Goal: Information Seeking & Learning: Learn about a topic

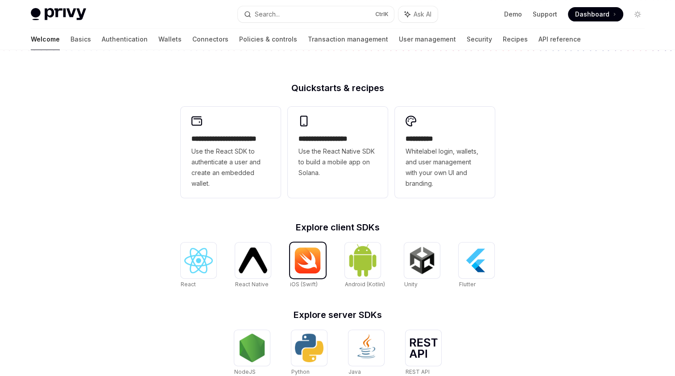
scroll to position [223, 0]
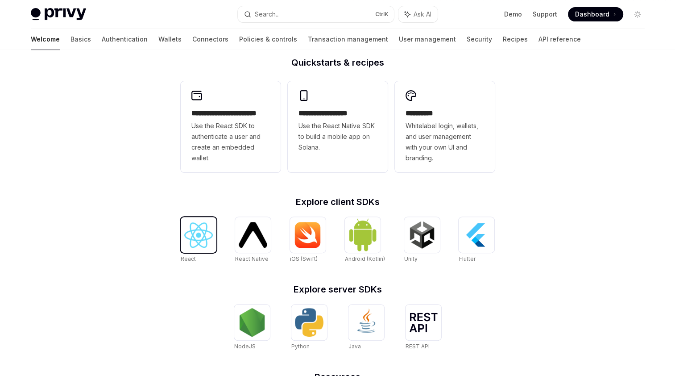
click at [192, 229] on div at bounding box center [199, 235] width 36 height 36
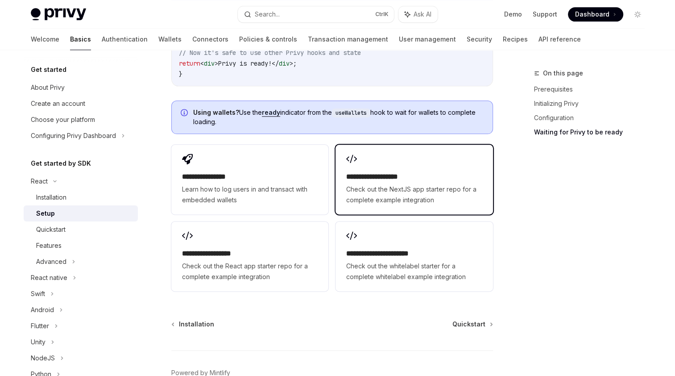
scroll to position [1158, 0]
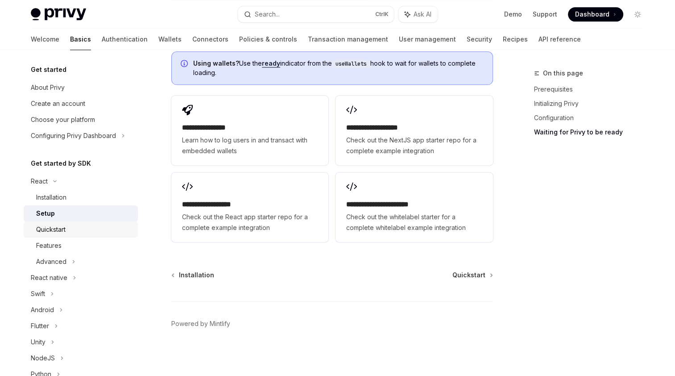
click at [54, 231] on div "Quickstart" at bounding box center [50, 229] width 29 height 11
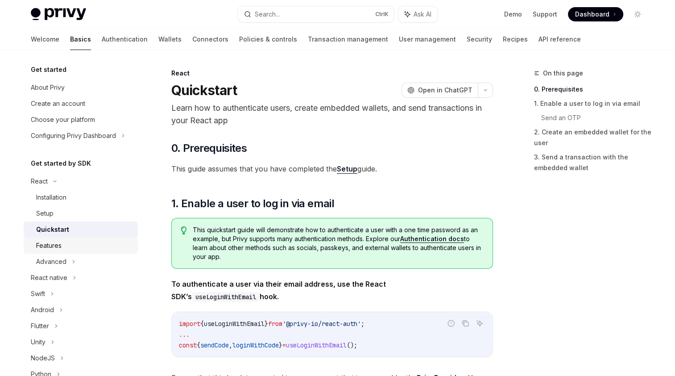
click at [55, 246] on div "Features" at bounding box center [48, 245] width 25 height 11
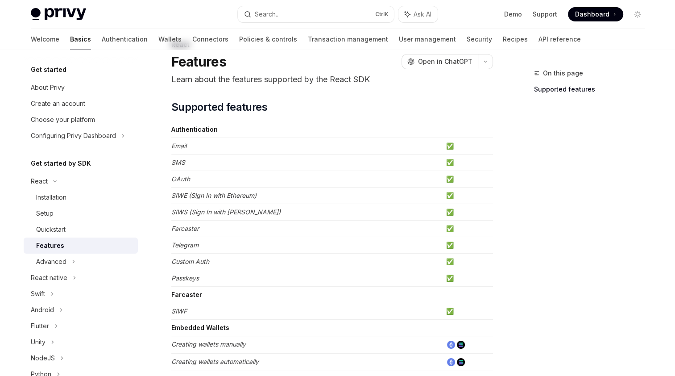
scroll to position [45, 0]
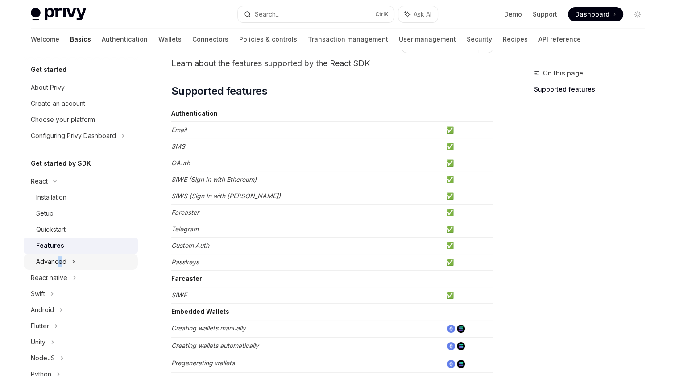
click at [58, 267] on div "Advanced" at bounding box center [81, 262] width 114 height 16
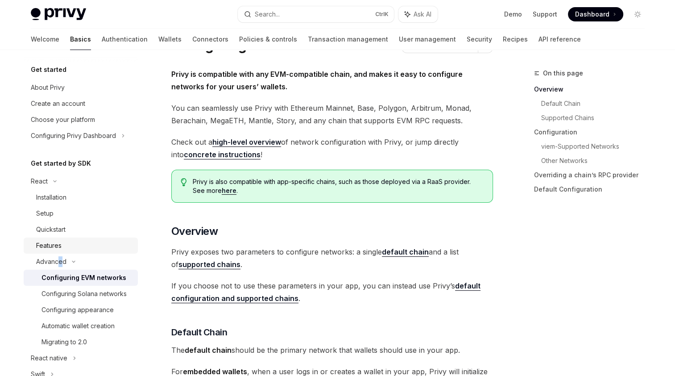
click at [47, 252] on link "Features" at bounding box center [81, 245] width 114 height 16
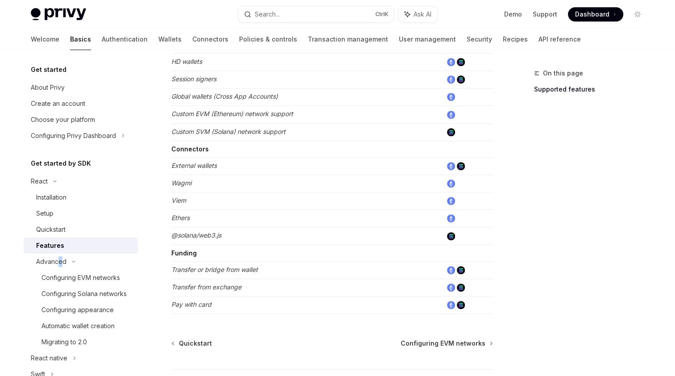
scroll to position [572, 0]
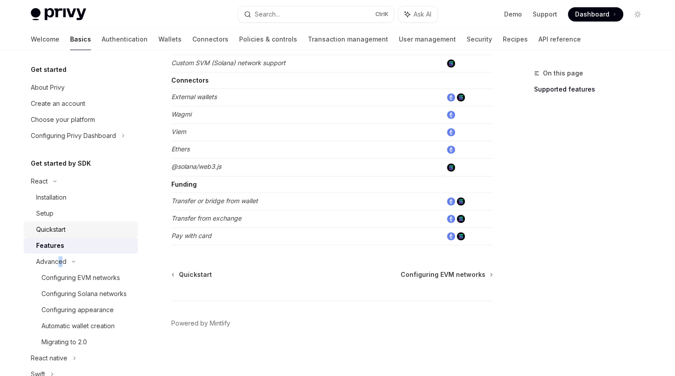
click at [51, 230] on div "Quickstart" at bounding box center [50, 229] width 29 height 11
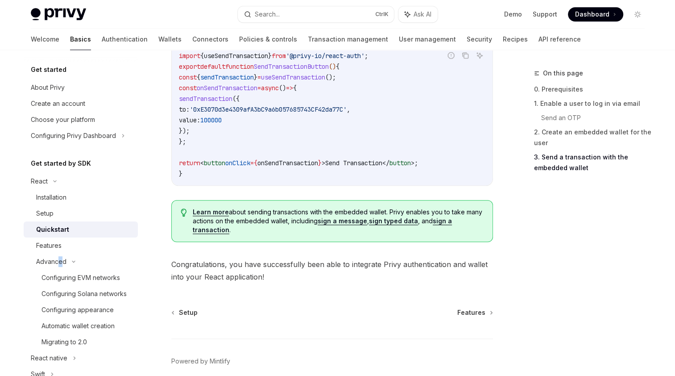
scroll to position [920, 0]
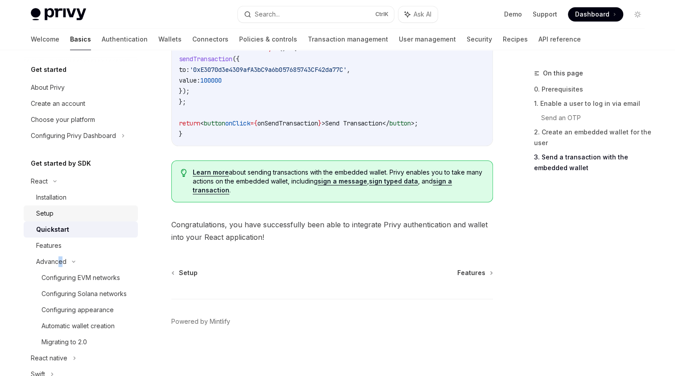
click at [50, 208] on div "Setup" at bounding box center [44, 213] width 17 height 11
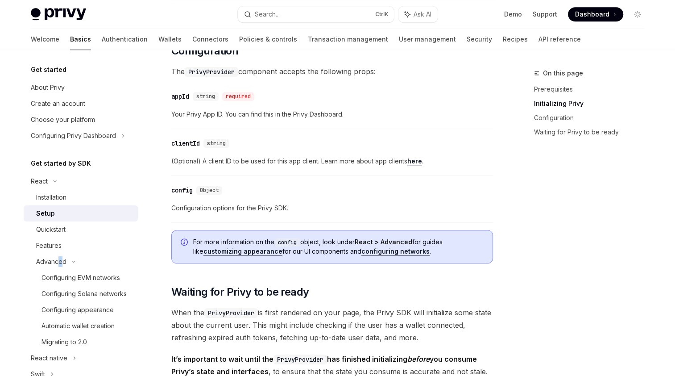
scroll to position [670, 0]
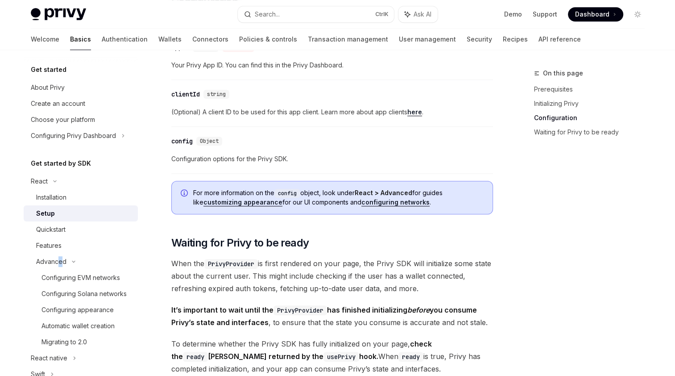
click at [366, 200] on link "configuring networks" at bounding box center [396, 202] width 68 height 8
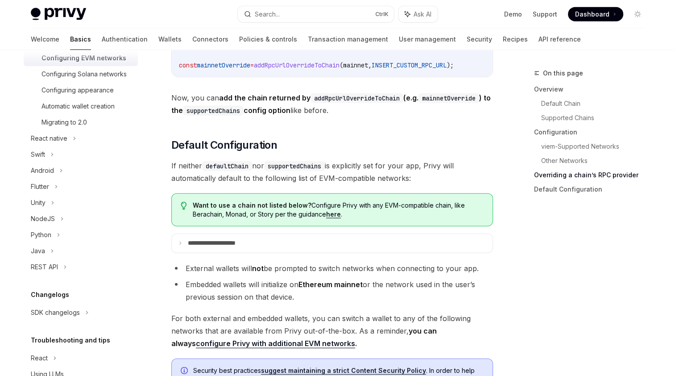
scroll to position [268, 0]
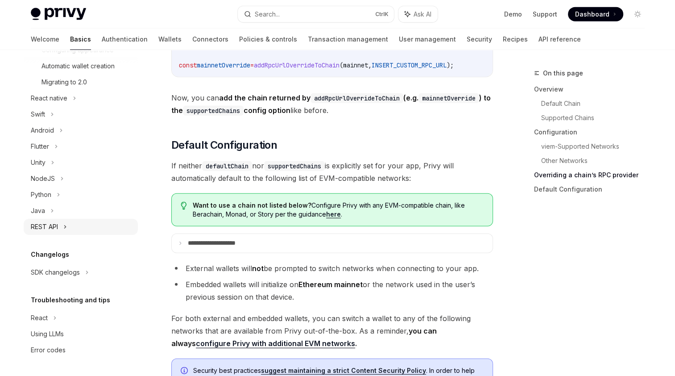
click at [60, 232] on div "REST API" at bounding box center [81, 227] width 114 height 16
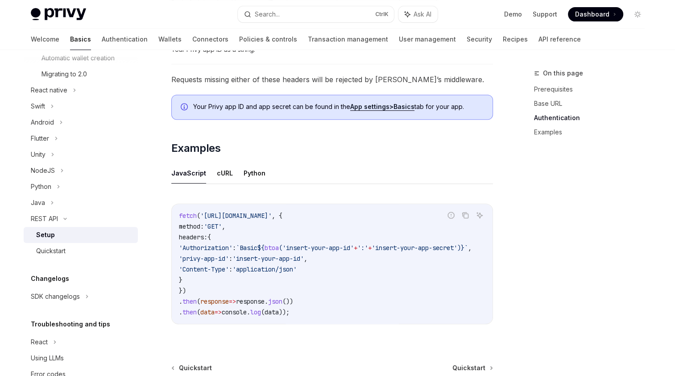
scroll to position [446, 0]
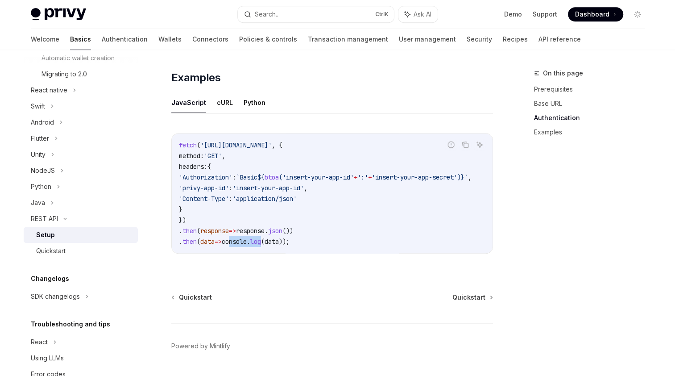
drag, startPoint x: 237, startPoint y: 256, endPoint x: 271, endPoint y: 254, distance: 34.9
click at [271, 254] on div "Report incorrect code Copy Ask AI fetch ( '[URL][DOMAIN_NAME]' , { method: 'GET…" at bounding box center [332, 196] width 322 height 144
drag, startPoint x: 271, startPoint y: 254, endPoint x: 307, endPoint y: 244, distance: 36.7
click at [308, 244] on code "fetch ( '[URL][DOMAIN_NAME]' , { method: 'GET' , headers: { 'Authorization' : `…" at bounding box center [336, 193] width 314 height 107
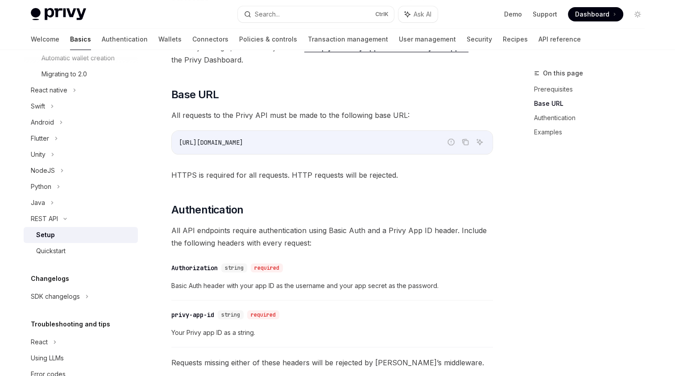
scroll to position [71, 0]
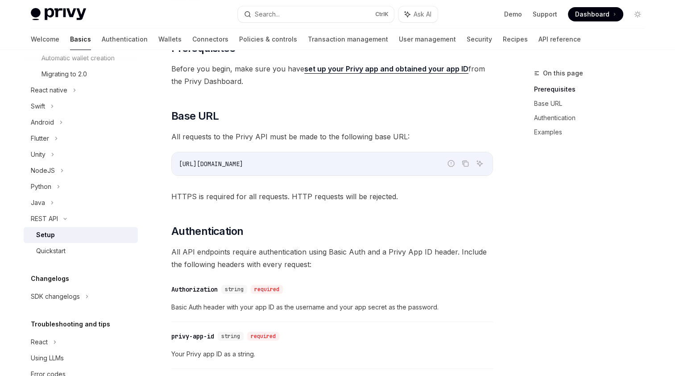
click at [61, 271] on div "Get started About Privy Create an account Choose your platform Configuring Priv…" at bounding box center [81, 89] width 114 height 586
click at [65, 256] on div "Quickstart" at bounding box center [50, 251] width 29 height 11
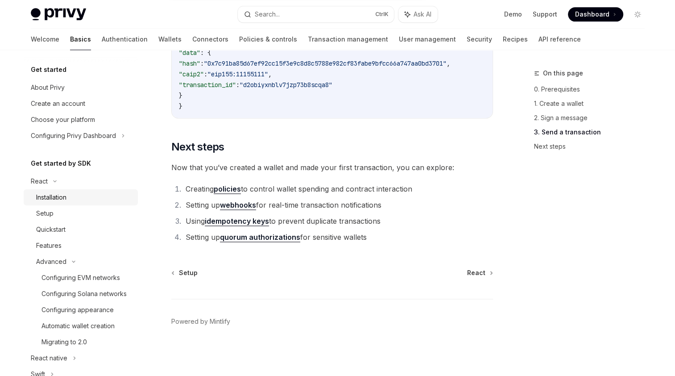
scroll to position [1153, 0]
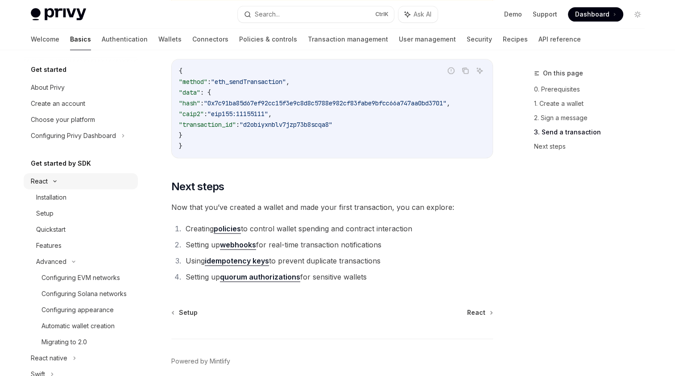
click at [68, 181] on div "React" at bounding box center [81, 181] width 114 height 16
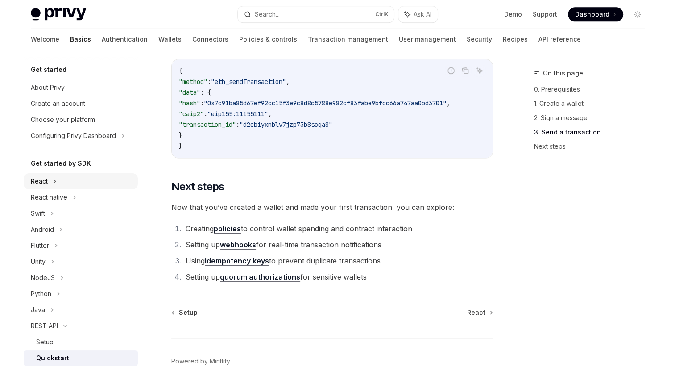
click at [64, 181] on div "React" at bounding box center [81, 181] width 114 height 16
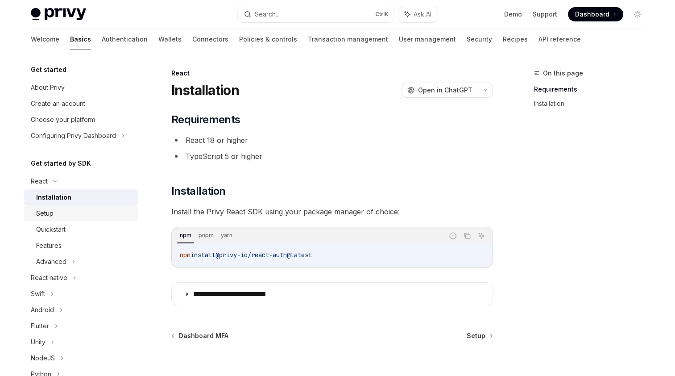
click at [56, 219] on link "Setup" at bounding box center [81, 213] width 114 height 16
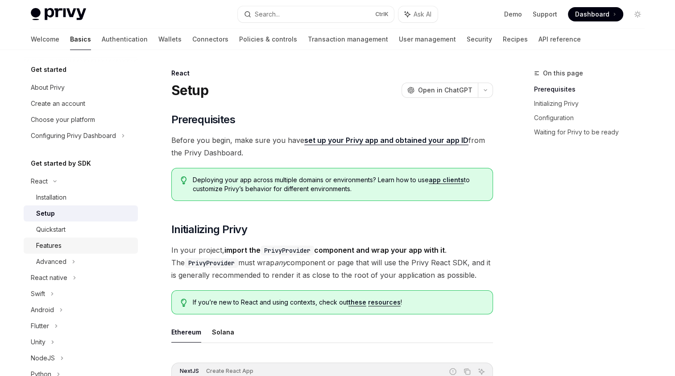
click at [48, 238] on link "Features" at bounding box center [81, 245] width 114 height 16
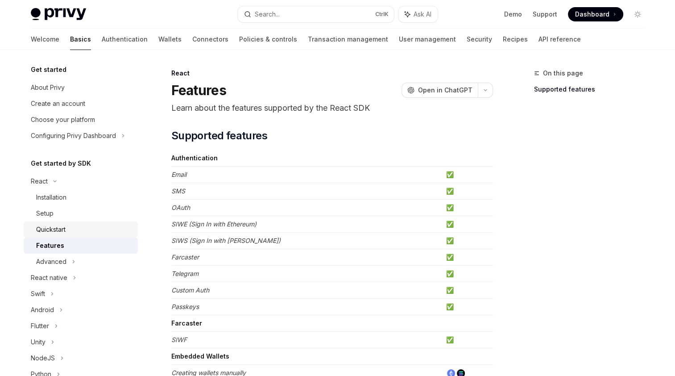
click at [63, 227] on div "Quickstart" at bounding box center [50, 229] width 29 height 11
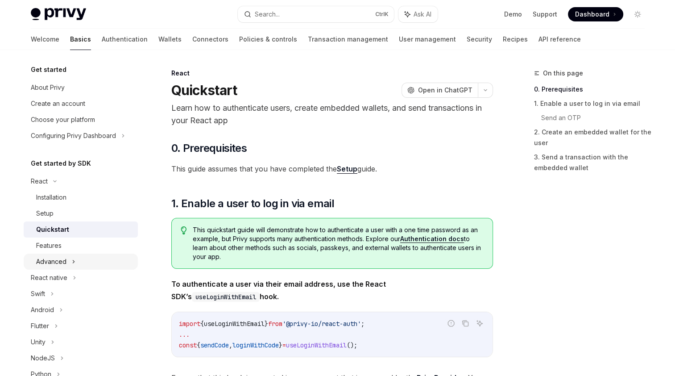
click at [49, 266] on div "Advanced" at bounding box center [51, 261] width 30 height 11
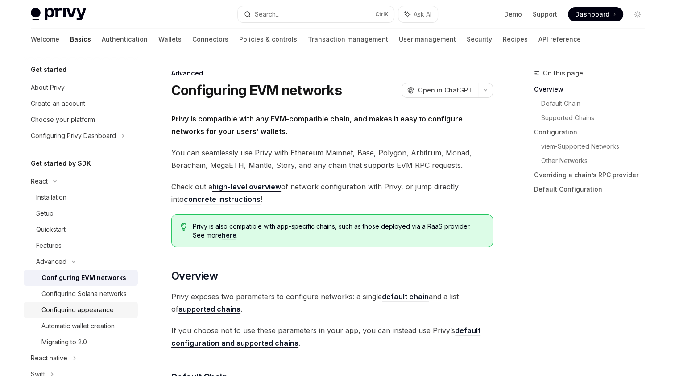
click at [80, 315] on div "Configuring appearance" at bounding box center [78, 309] width 72 height 11
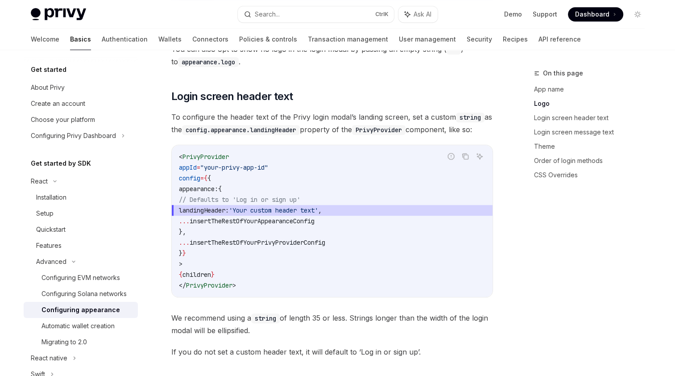
scroll to position [670, 0]
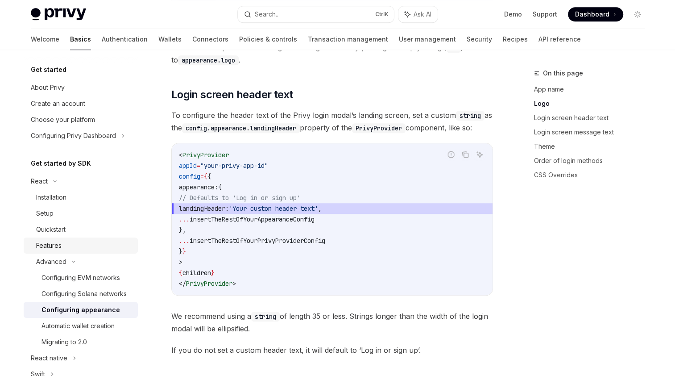
click at [73, 251] on link "Features" at bounding box center [81, 245] width 114 height 16
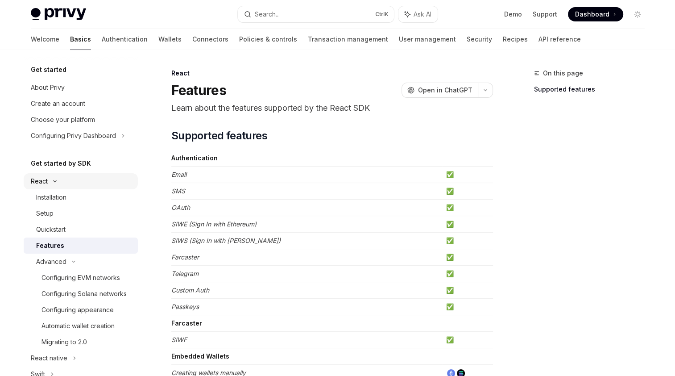
click at [55, 182] on icon at bounding box center [55, 181] width 11 height 4
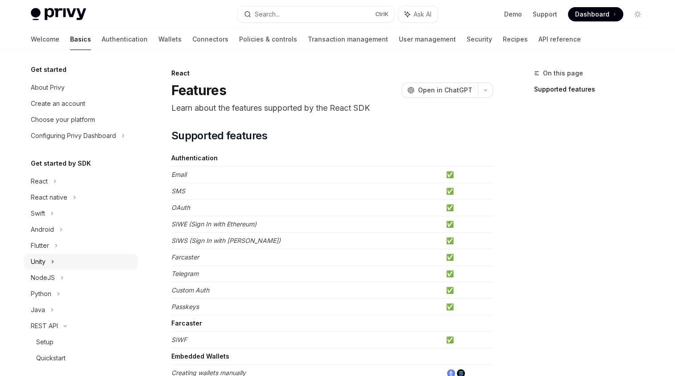
click at [46, 263] on div "Unity" at bounding box center [38, 261] width 15 height 11
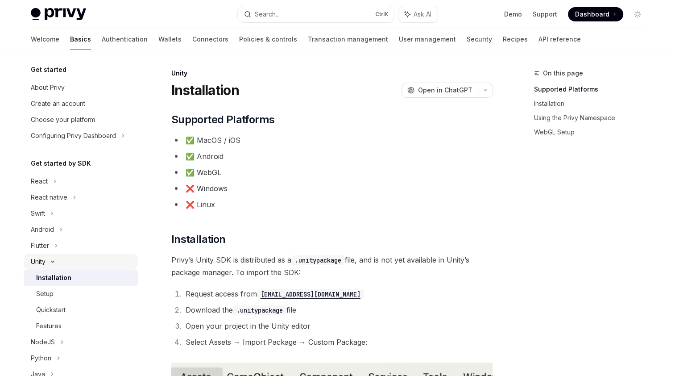
click at [50, 258] on div "Unity" at bounding box center [81, 262] width 114 height 16
click at [49, 278] on div "NodeJS" at bounding box center [43, 277] width 24 height 11
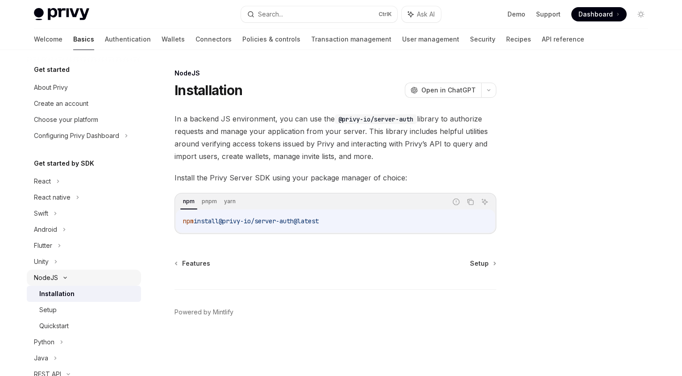
click at [49, 278] on div "NodeJS" at bounding box center [46, 277] width 24 height 11
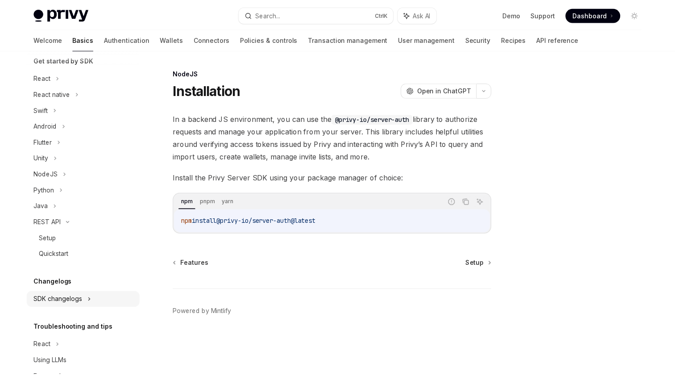
scroll to position [42, 0]
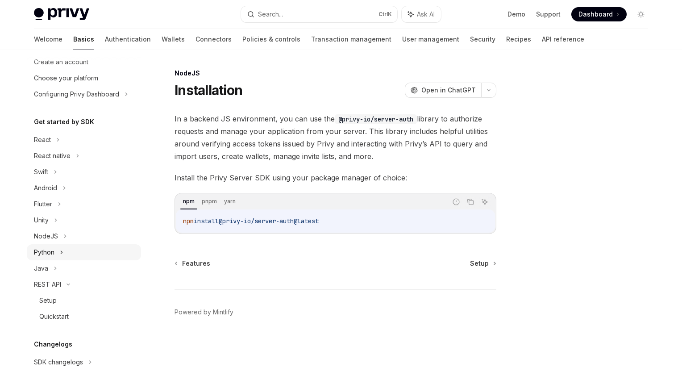
click at [52, 248] on div "Python" at bounding box center [44, 252] width 21 height 11
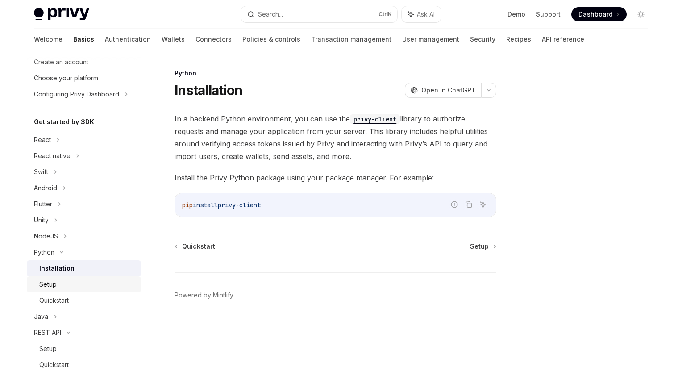
click at [54, 284] on div "Setup" at bounding box center [47, 284] width 17 height 11
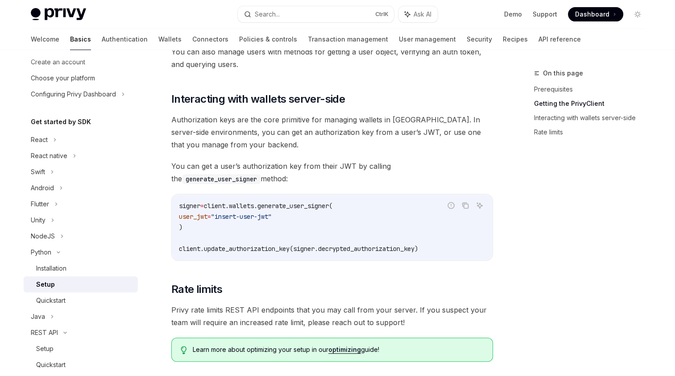
scroll to position [357, 0]
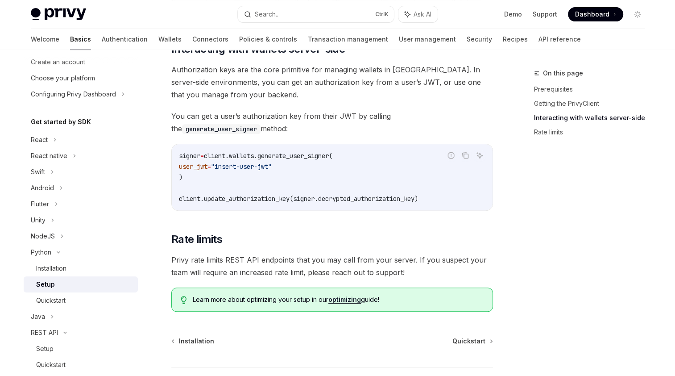
click at [230, 166] on span ""insert-user-jwt"" at bounding box center [241, 166] width 61 height 8
drag, startPoint x: 230, startPoint y: 166, endPoint x: 259, endPoint y: 171, distance: 29.4
click at [259, 171] on code "signer = client.wallets.generate_user_signer( user_jwt = "insert-user-jwt" ) cl…" at bounding box center [332, 177] width 307 height 54
click at [41, 132] on div "React" at bounding box center [81, 140] width 114 height 16
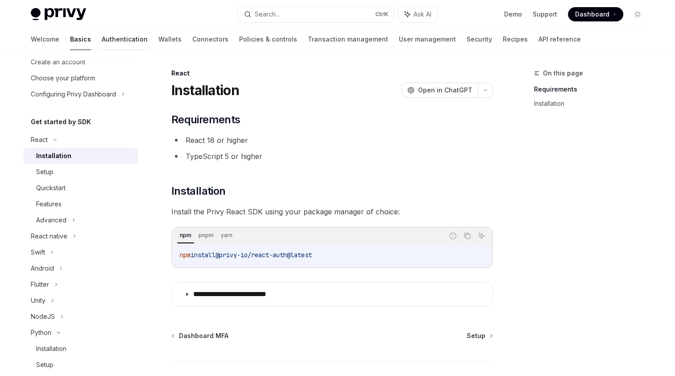
click at [102, 37] on link "Authentication" at bounding box center [125, 39] width 46 height 21
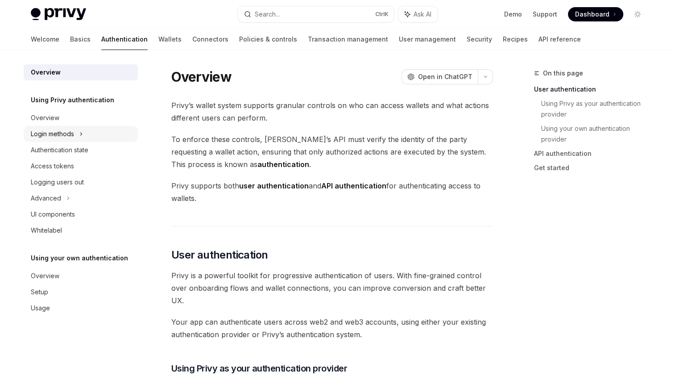
click at [49, 129] on div "Login methods" at bounding box center [52, 134] width 43 height 11
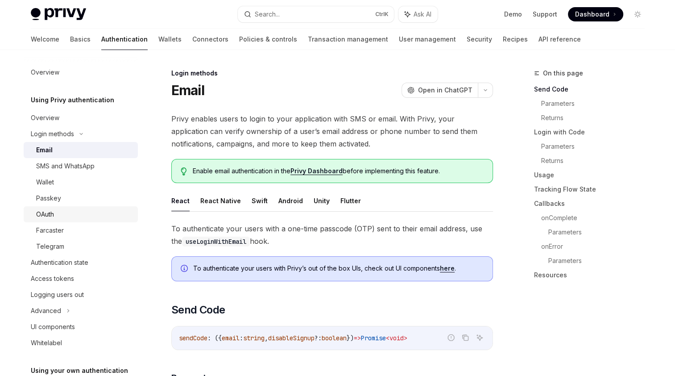
click at [65, 217] on div "OAuth" at bounding box center [84, 214] width 96 height 11
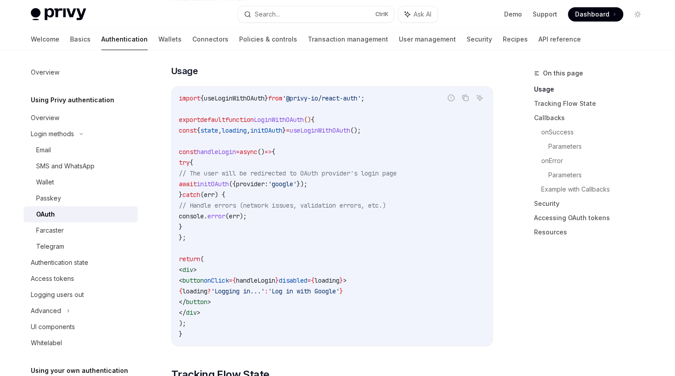
scroll to position [536, 0]
click at [32, 275] on div "Access tokens" at bounding box center [52, 278] width 43 height 11
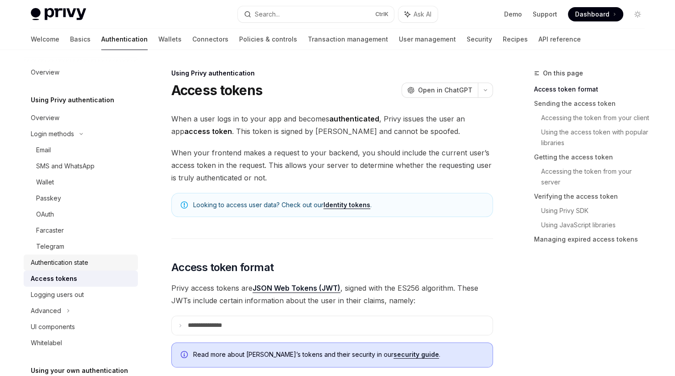
click at [69, 262] on div "Authentication state" at bounding box center [60, 262] width 58 height 11
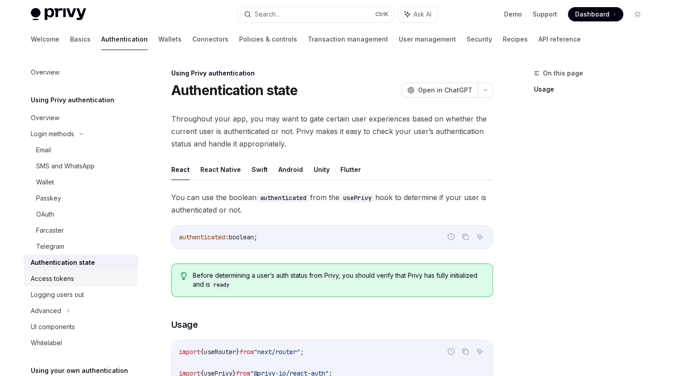
click at [59, 276] on div "Access tokens" at bounding box center [52, 278] width 43 height 11
type textarea "*"
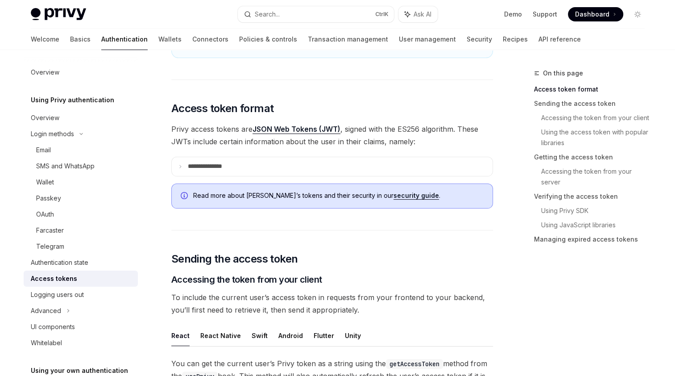
scroll to position [179, 0]
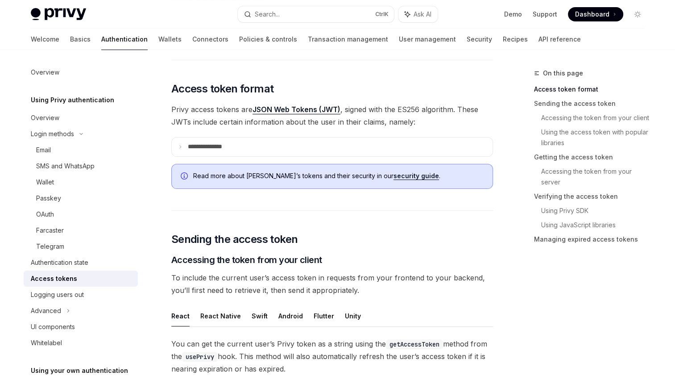
click at [175, 144] on summary "**********" at bounding box center [332, 146] width 321 height 19
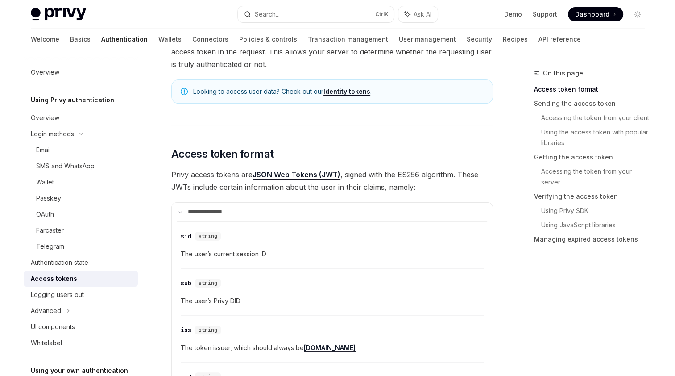
scroll to position [134, 0]
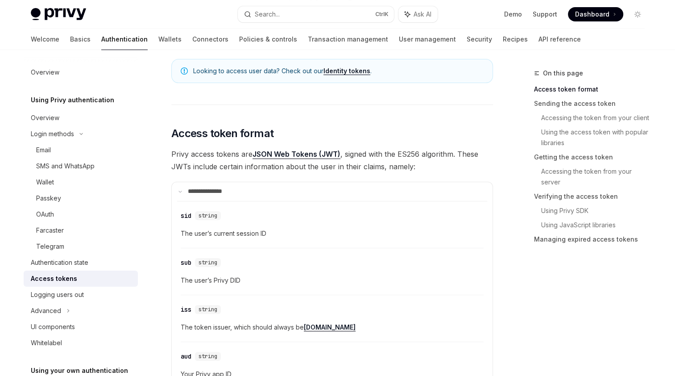
click at [239, 320] on div "​ iss string The token issuer, which should always be [DOMAIN_NAME]" at bounding box center [332, 321] width 303 height 42
drag, startPoint x: 239, startPoint y: 320, endPoint x: 206, endPoint y: 276, distance: 54.9
click at [206, 276] on span "The user’s Privy DID" at bounding box center [332, 280] width 303 height 11
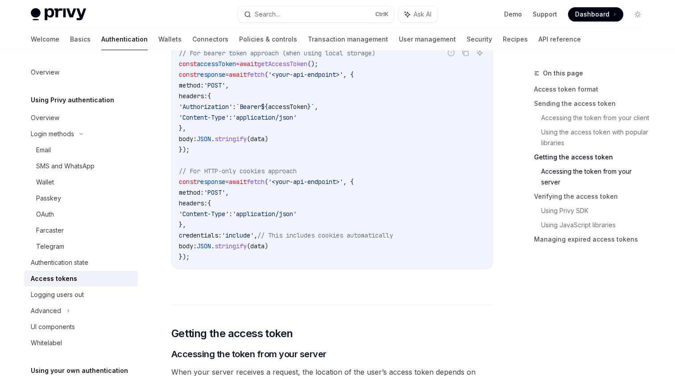
scroll to position [1161, 0]
